Goal: Information Seeking & Learning: Learn about a topic

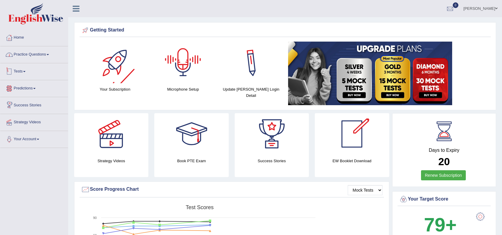
click at [39, 55] on link "Practice Questions" at bounding box center [34, 53] width 68 height 15
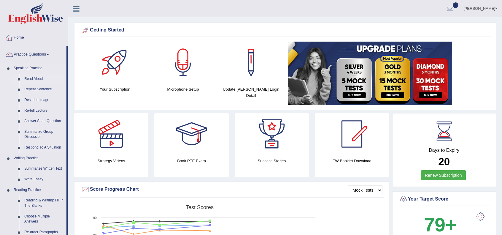
click at [40, 77] on link "Read Aloud" at bounding box center [44, 79] width 45 height 11
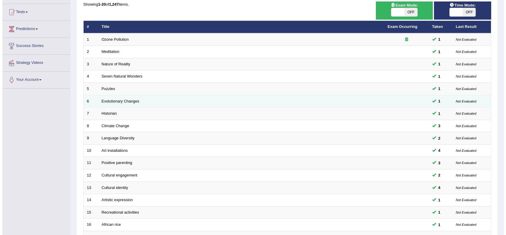
scroll to position [39, 0]
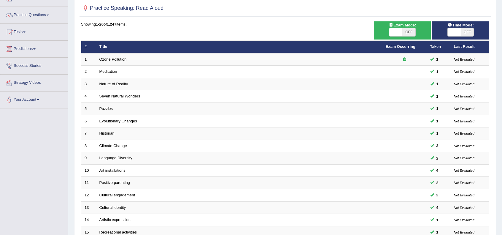
click at [394, 33] on span at bounding box center [395, 32] width 13 height 8
click at [458, 31] on span at bounding box center [454, 32] width 13 height 8
checkbox input "true"
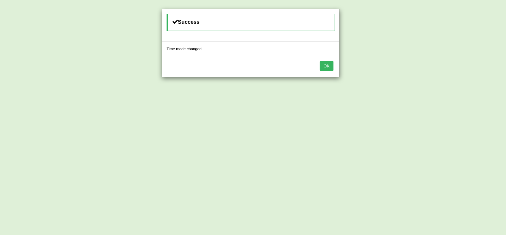
click at [397, 33] on div "Success Time mode changed OK" at bounding box center [253, 117] width 506 height 235
click at [328, 69] on button "OK" at bounding box center [327, 66] width 14 height 10
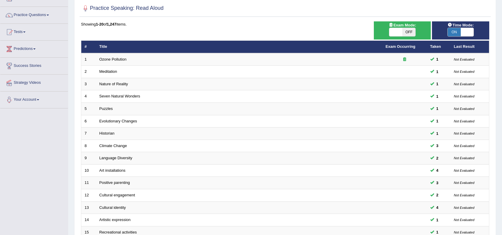
click at [397, 31] on span at bounding box center [395, 32] width 13 height 8
checkbox input "true"
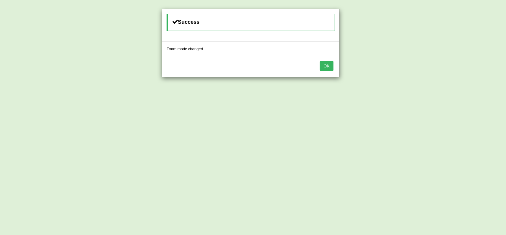
click at [332, 66] on button "OK" at bounding box center [327, 66] width 14 height 10
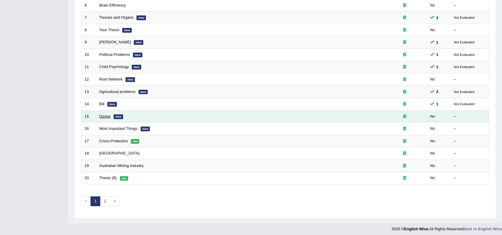
click at [106, 112] on td "Ozone New" at bounding box center [239, 116] width 286 height 12
click at [98, 117] on td "Ozone New" at bounding box center [239, 116] width 286 height 12
click at [103, 115] on link "Ozone" at bounding box center [104, 116] width 11 height 4
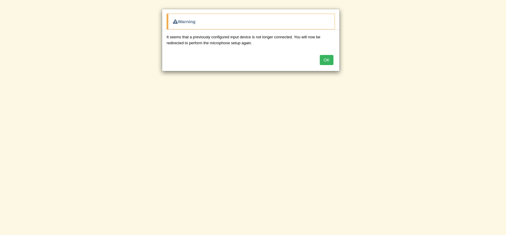
click at [329, 61] on button "OK" at bounding box center [327, 60] width 14 height 10
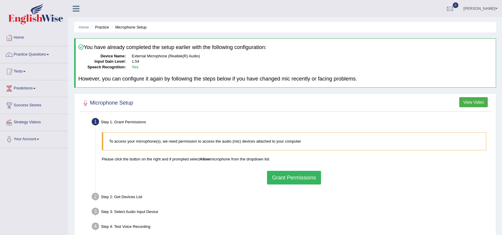
click at [292, 185] on div "To access your microphone(s), we need permission to access the audio (mic) devi…" at bounding box center [294, 158] width 390 height 58
click at [292, 179] on button "Grant Permissions" at bounding box center [294, 178] width 54 height 14
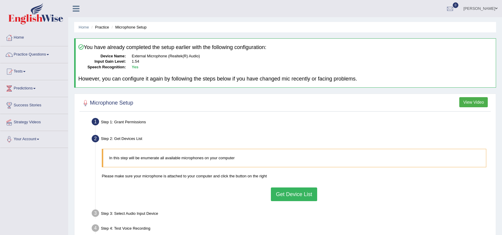
click at [301, 195] on button "Get Device List" at bounding box center [294, 194] width 46 height 14
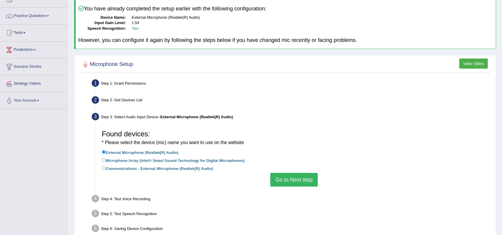
scroll to position [39, 0]
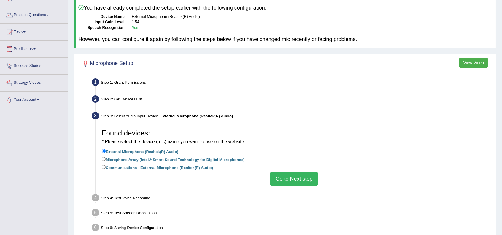
click at [297, 181] on button "Go to Next step" at bounding box center [293, 179] width 47 height 14
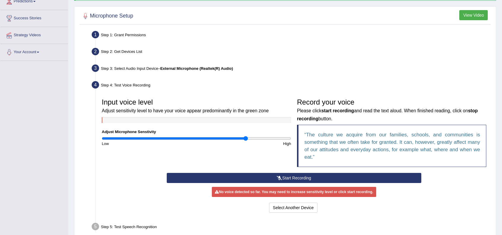
scroll to position [130, 0]
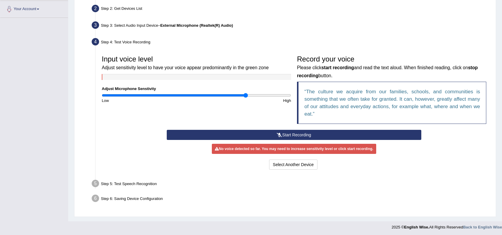
click at [282, 146] on div "No voice detected so far. You may need to increase sensitivity level or click s…" at bounding box center [294, 149] width 164 height 10
click at [281, 133] on button "Start Recording" at bounding box center [294, 135] width 254 height 10
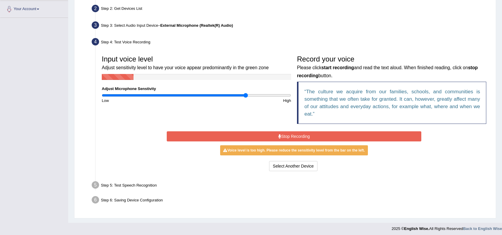
click at [281, 133] on button "Stop Recording" at bounding box center [294, 136] width 254 height 10
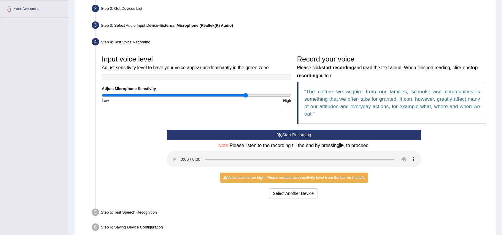
click at [200, 200] on div "Input voice level Adjust sensitivity level to have your voice appear predominan…" at bounding box center [294, 125] width 390 height 153
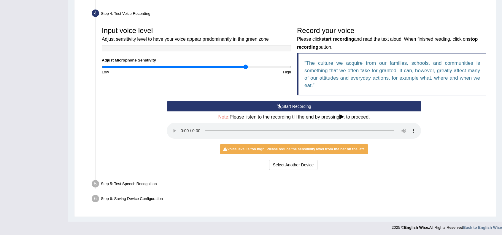
scroll to position [158, 0]
click at [303, 150] on div "Voice level is too high. Please reduce the sensitivity level from the bar on th…" at bounding box center [293, 149] width 147 height 10
click at [273, 106] on button "Start Recording" at bounding box center [294, 106] width 254 height 10
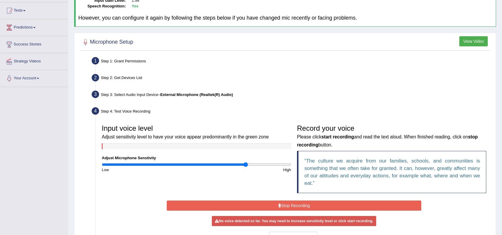
scroll to position [0, 0]
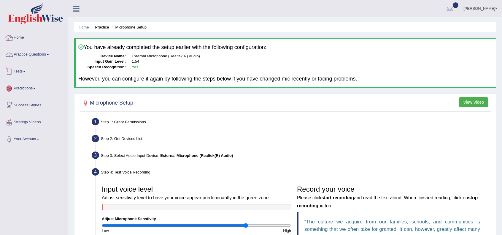
click at [21, 39] on link "Home" at bounding box center [34, 36] width 68 height 15
click at [27, 15] on img at bounding box center [35, 13] width 55 height 21
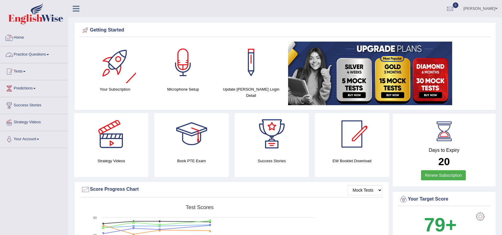
click at [24, 38] on link "Home" at bounding box center [34, 36] width 68 height 15
click at [39, 54] on link "Practice Questions" at bounding box center [34, 53] width 68 height 15
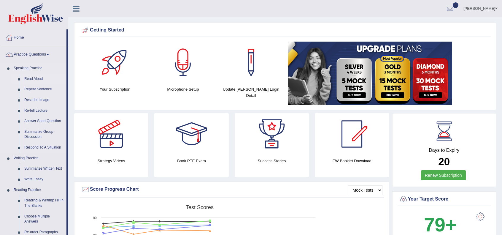
click at [39, 77] on link "Read Aloud" at bounding box center [44, 79] width 45 height 11
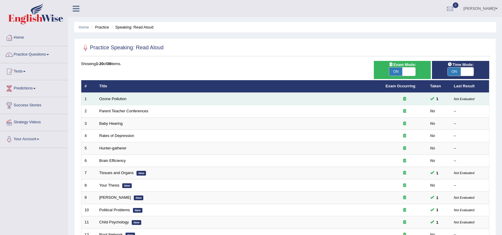
click at [113, 102] on td "Ozone Pollution" at bounding box center [239, 99] width 286 height 12
click at [113, 98] on link "Ozone Pollution" at bounding box center [112, 98] width 27 height 4
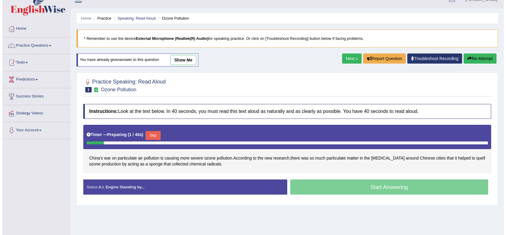
scroll to position [20, 0]
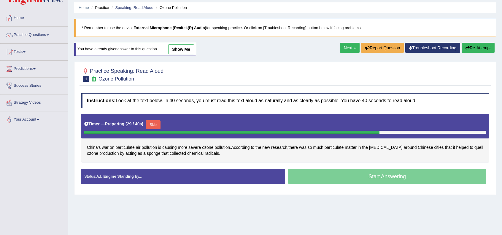
click at [159, 121] on button "Skip" at bounding box center [153, 124] width 15 height 9
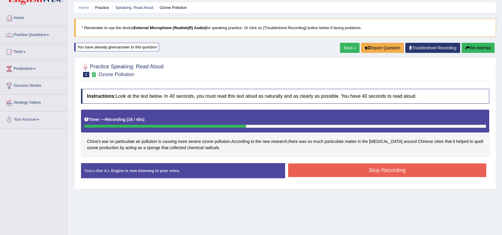
click at [365, 171] on button "Stop Recording" at bounding box center [387, 170] width 198 height 14
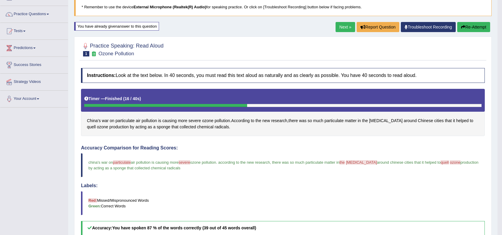
scroll to position [0, 0]
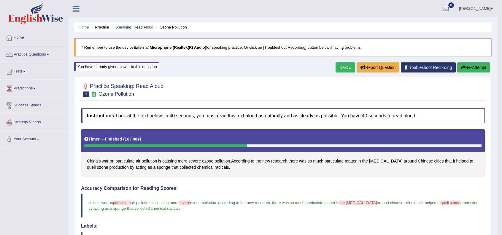
click at [338, 66] on link "Next »" at bounding box center [345, 67] width 20 height 10
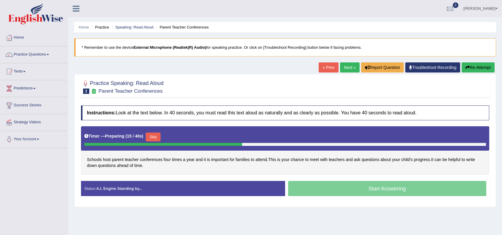
click at [158, 134] on button "Skip" at bounding box center [153, 136] width 15 height 9
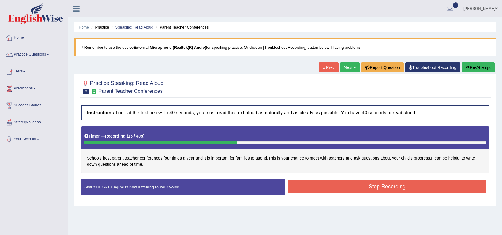
click at [343, 187] on button "Stop Recording" at bounding box center [387, 186] width 198 height 14
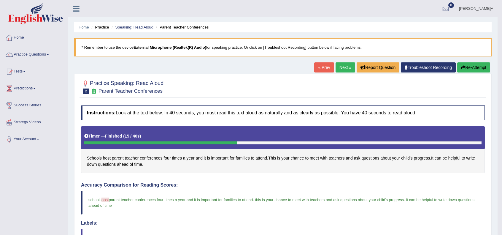
click at [342, 64] on link "Next »" at bounding box center [345, 67] width 20 height 10
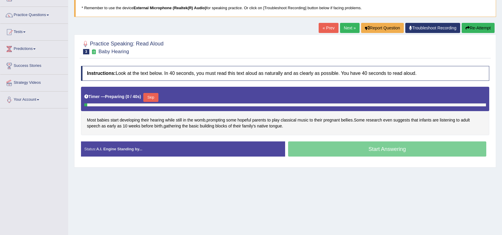
scroll to position [39, 0]
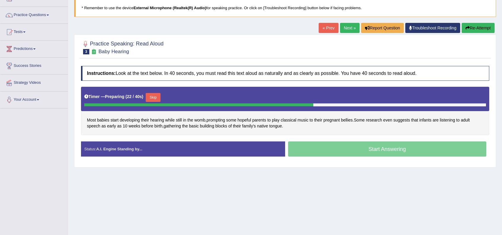
click at [158, 96] on button "Skip" at bounding box center [153, 97] width 15 height 9
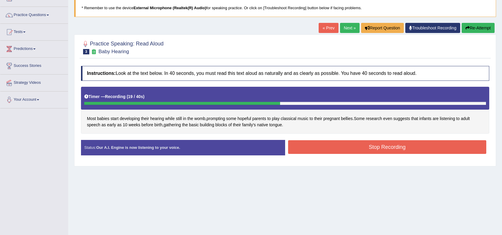
click at [332, 150] on button "Stop Recording" at bounding box center [387, 147] width 198 height 14
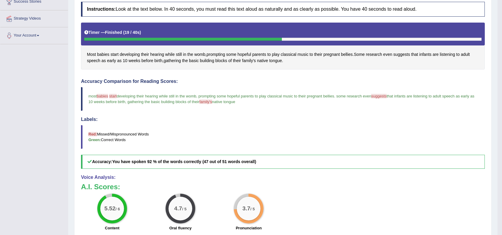
scroll to position [20, 0]
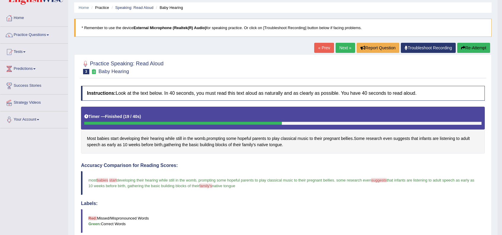
click at [339, 46] on link "Next »" at bounding box center [345, 48] width 20 height 10
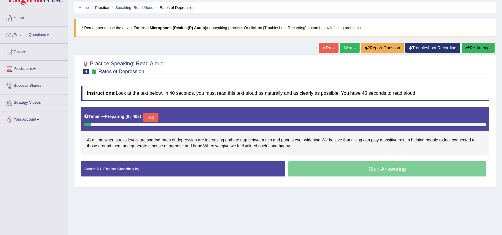
scroll to position [20, 0]
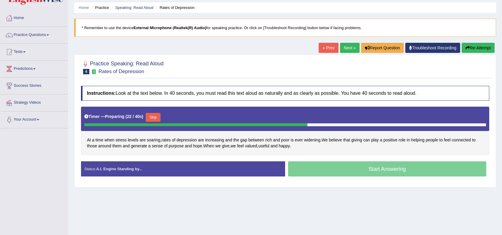
click at [157, 114] on button "Skip" at bounding box center [153, 117] width 15 height 9
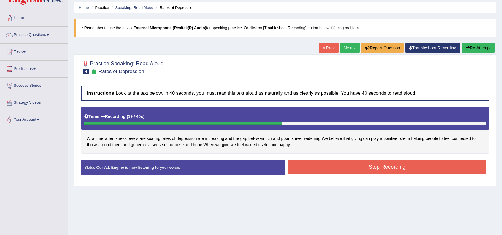
click at [368, 163] on button "Stop Recording" at bounding box center [387, 167] width 198 height 14
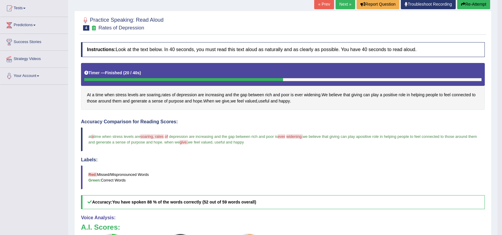
scroll to position [0, 0]
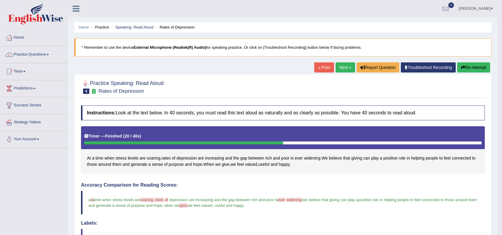
click at [345, 66] on link "Next »" at bounding box center [345, 67] width 20 height 10
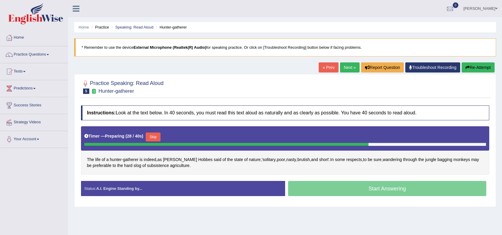
click at [157, 135] on button "Skip" at bounding box center [153, 136] width 15 height 9
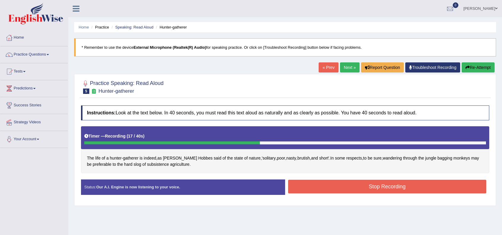
click at [337, 181] on button "Stop Recording" at bounding box center [387, 186] width 198 height 14
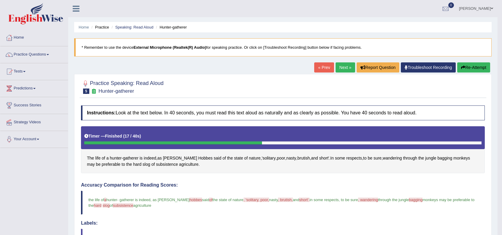
click at [336, 68] on link "Next »" at bounding box center [345, 67] width 20 height 10
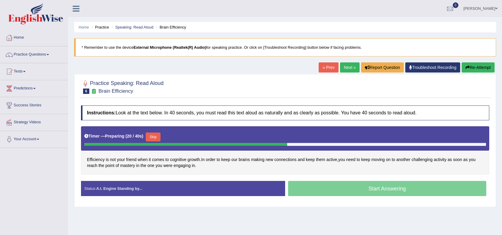
click at [160, 135] on button "Skip" at bounding box center [153, 136] width 15 height 9
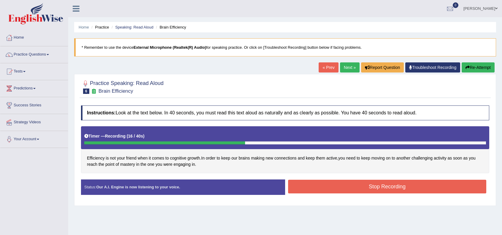
click at [343, 187] on button "Stop Recording" at bounding box center [387, 186] width 198 height 14
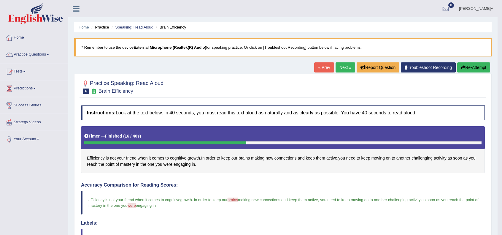
click at [336, 63] on link "Next »" at bounding box center [345, 67] width 20 height 10
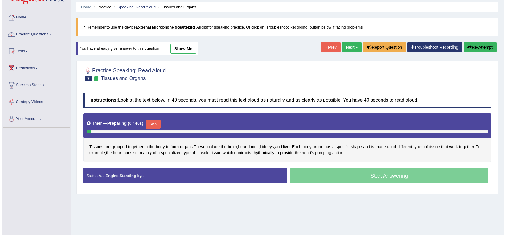
scroll to position [39, 0]
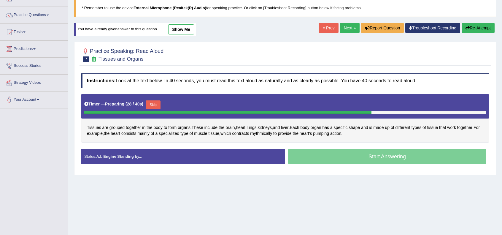
click at [150, 101] on button "Skip" at bounding box center [153, 104] width 15 height 9
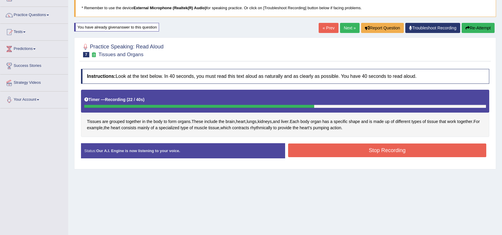
click at [323, 148] on button "Stop Recording" at bounding box center [387, 150] width 198 height 14
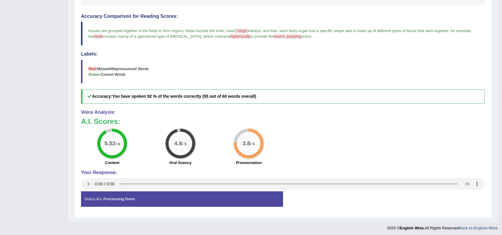
scroll to position [0, 0]
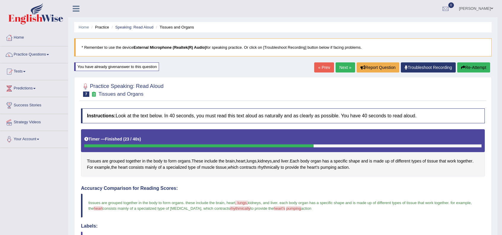
click at [346, 64] on link "Next »" at bounding box center [345, 67] width 20 height 10
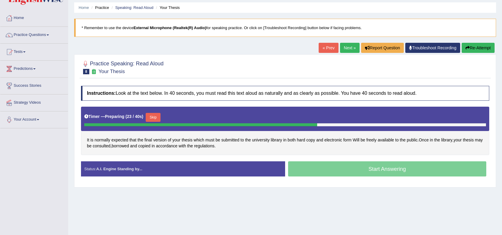
click at [152, 115] on button "Skip" at bounding box center [153, 117] width 15 height 9
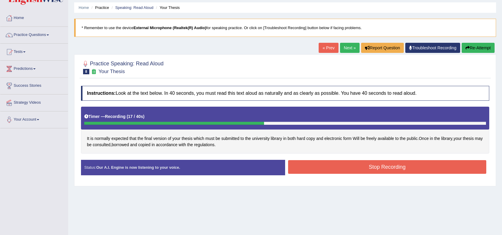
click at [392, 168] on button "Stop Recording" at bounding box center [387, 167] width 198 height 14
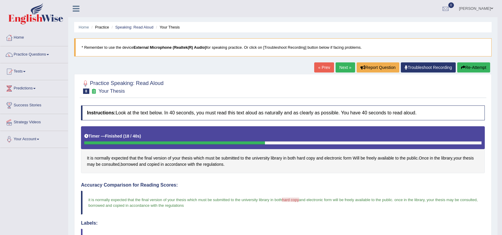
click at [341, 65] on link "Next »" at bounding box center [345, 67] width 20 height 10
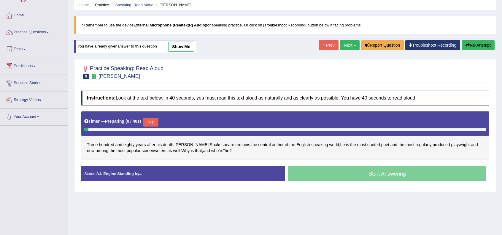
scroll to position [39, 0]
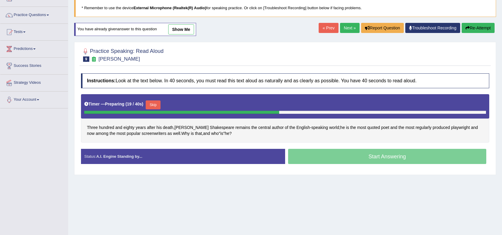
click at [153, 103] on button "Skip" at bounding box center [153, 104] width 15 height 9
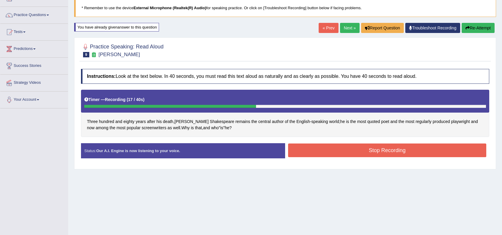
click at [370, 143] on button "Stop Recording" at bounding box center [387, 150] width 198 height 14
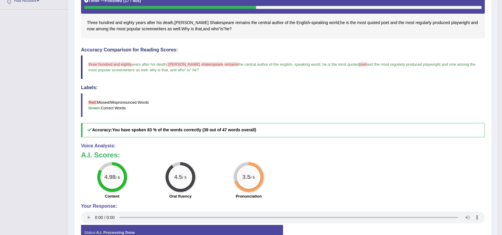
scroll to position [0, 0]
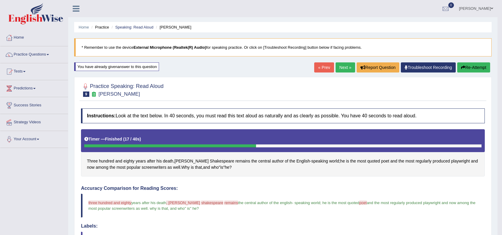
click at [342, 67] on link "Next »" at bounding box center [345, 67] width 20 height 10
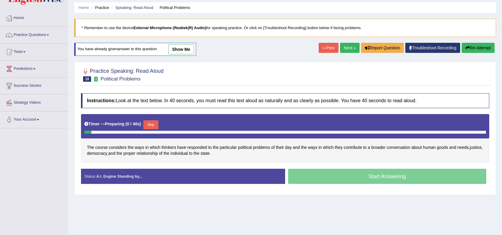
scroll to position [20, 0]
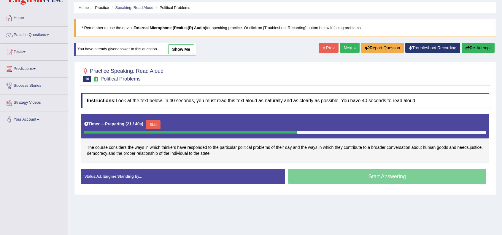
click at [156, 123] on button "Skip" at bounding box center [153, 124] width 15 height 9
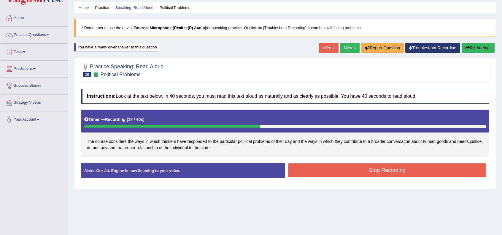
click at [348, 167] on button "Stop Recording" at bounding box center [387, 170] width 198 height 14
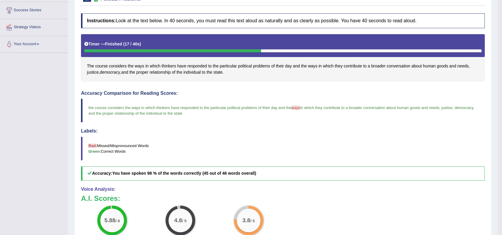
scroll to position [0, 0]
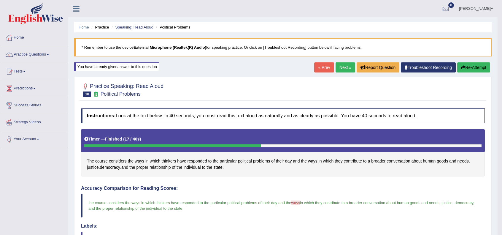
click at [337, 70] on link "Next »" at bounding box center [345, 67] width 20 height 10
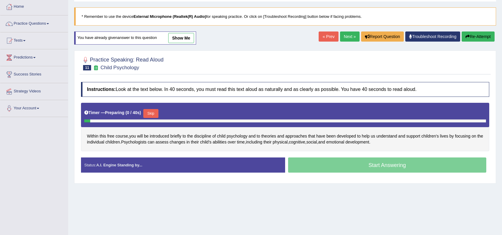
scroll to position [39, 0]
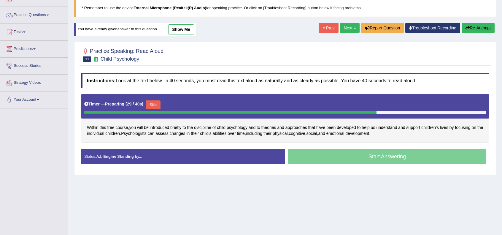
click at [157, 102] on button "Skip" at bounding box center [153, 104] width 15 height 9
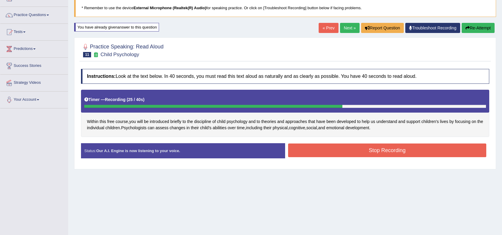
click at [318, 152] on button "Stop Recording" at bounding box center [387, 150] width 198 height 14
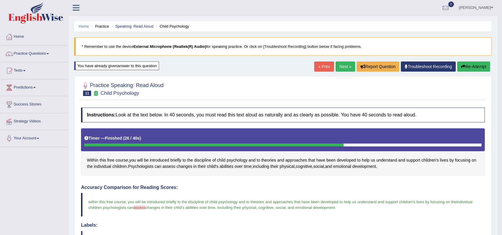
scroll to position [0, 0]
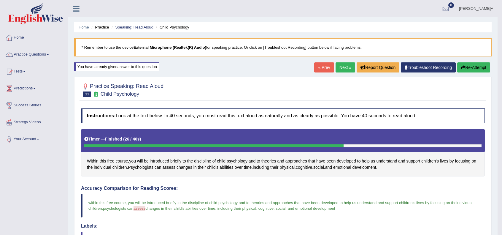
click at [345, 69] on link "Next »" at bounding box center [345, 67] width 20 height 10
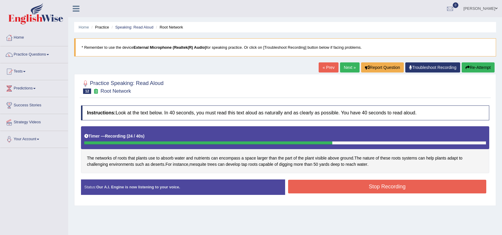
click at [321, 187] on button "Stop Recording" at bounding box center [387, 186] width 198 height 14
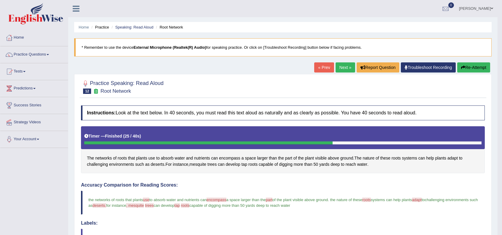
click at [344, 65] on link "Next »" at bounding box center [345, 67] width 20 height 10
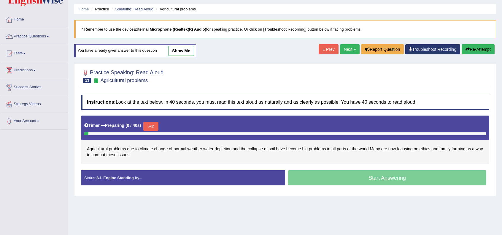
scroll to position [20, 0]
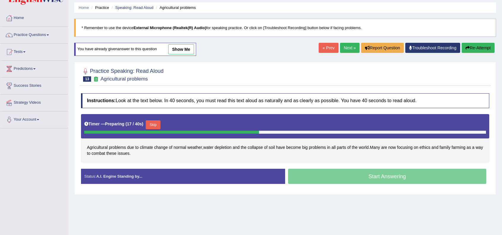
click at [154, 120] on button "Skip" at bounding box center [153, 124] width 15 height 9
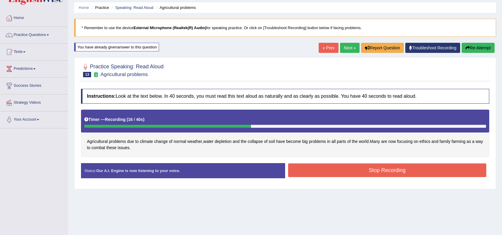
click at [373, 168] on button "Stop Recording" at bounding box center [387, 170] width 198 height 14
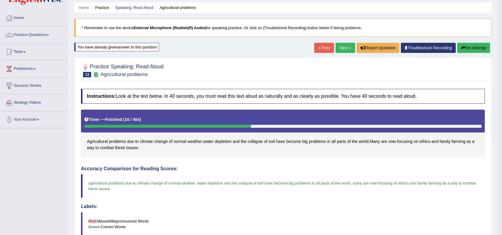
click at [345, 50] on link "Next »" at bounding box center [345, 48] width 20 height 10
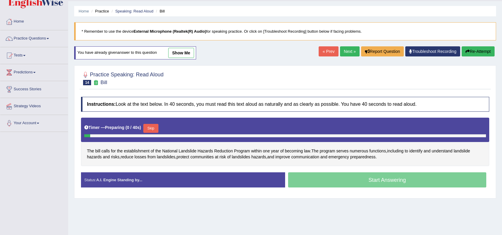
scroll to position [20, 0]
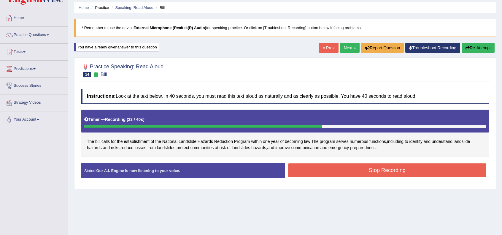
click at [343, 167] on button "Stop Recording" at bounding box center [387, 170] width 198 height 14
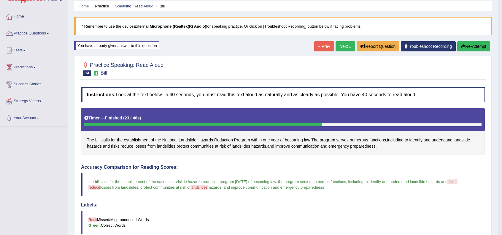
scroll to position [14, 0]
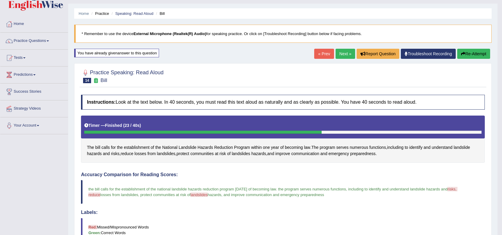
click at [348, 50] on link "Next »" at bounding box center [345, 54] width 20 height 10
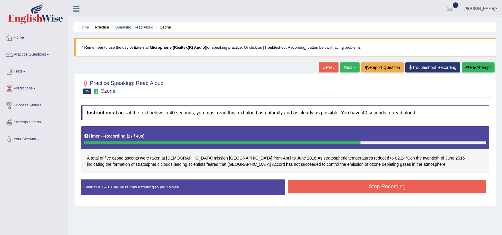
click at [362, 179] on button "Stop Recording" at bounding box center [387, 186] width 198 height 14
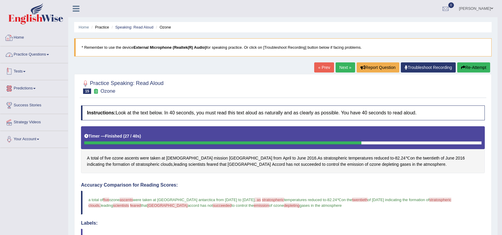
click at [11, 33] on link "Home" at bounding box center [34, 36] width 68 height 15
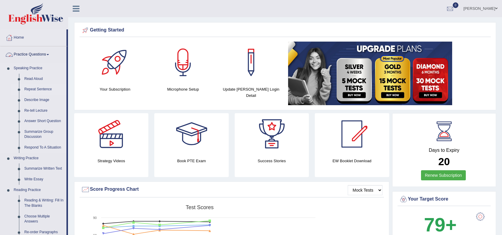
click at [40, 89] on link "Repeat Sentence" at bounding box center [44, 89] width 45 height 11
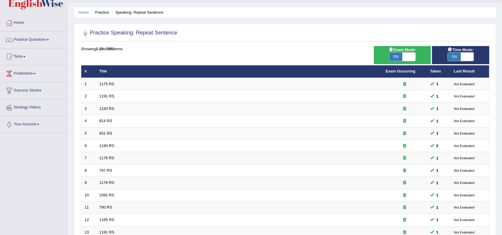
scroll to position [155, 0]
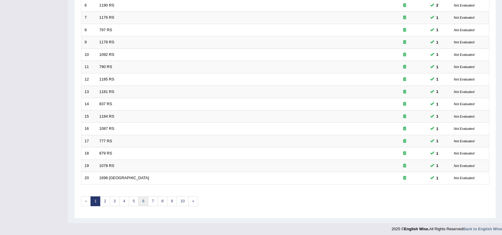
click at [142, 201] on link "6" at bounding box center [143, 201] width 10 height 10
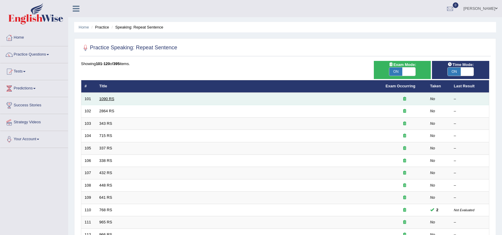
click at [103, 99] on link "1090 RS" at bounding box center [106, 98] width 15 height 4
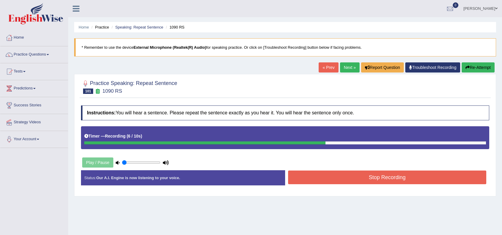
click at [330, 179] on button "Stop Recording" at bounding box center [387, 177] width 198 height 14
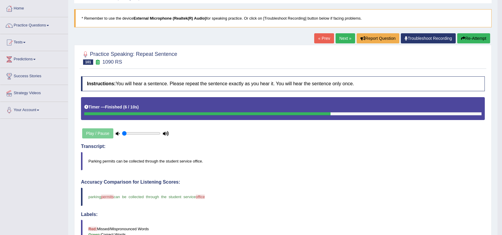
scroll to position [20, 0]
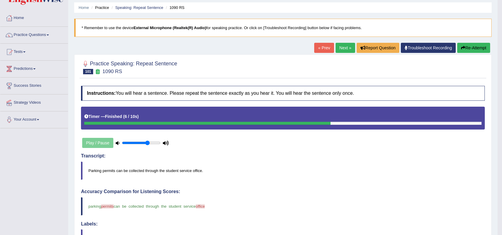
drag, startPoint x: 140, startPoint y: 144, endPoint x: 147, endPoint y: 145, distance: 7.3
click at [147, 145] on input "range" at bounding box center [141, 142] width 39 height 5
drag, startPoint x: 145, startPoint y: 141, endPoint x: 139, endPoint y: 139, distance: 6.8
type input "0.45"
click at [139, 140] on input "range" at bounding box center [141, 142] width 39 height 5
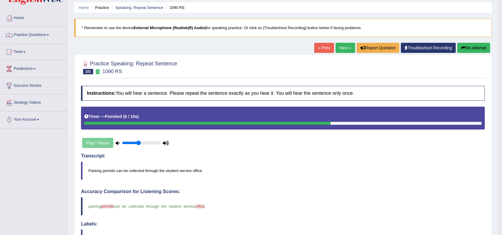
click at [346, 48] on link "Next »" at bounding box center [345, 48] width 20 height 10
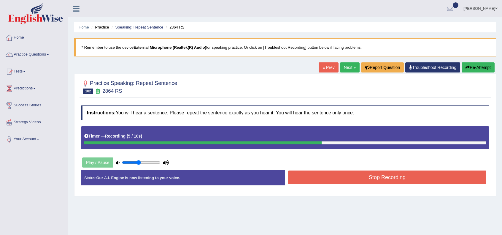
click at [348, 176] on button "Stop Recording" at bounding box center [387, 177] width 198 height 14
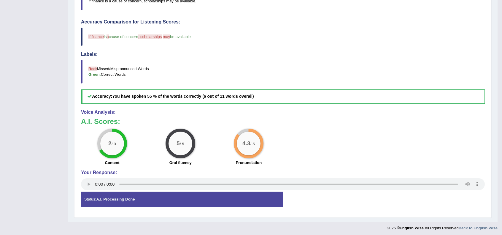
scroll to position [31, 0]
